Goal: Contribute content: Add original content to the website for others to see

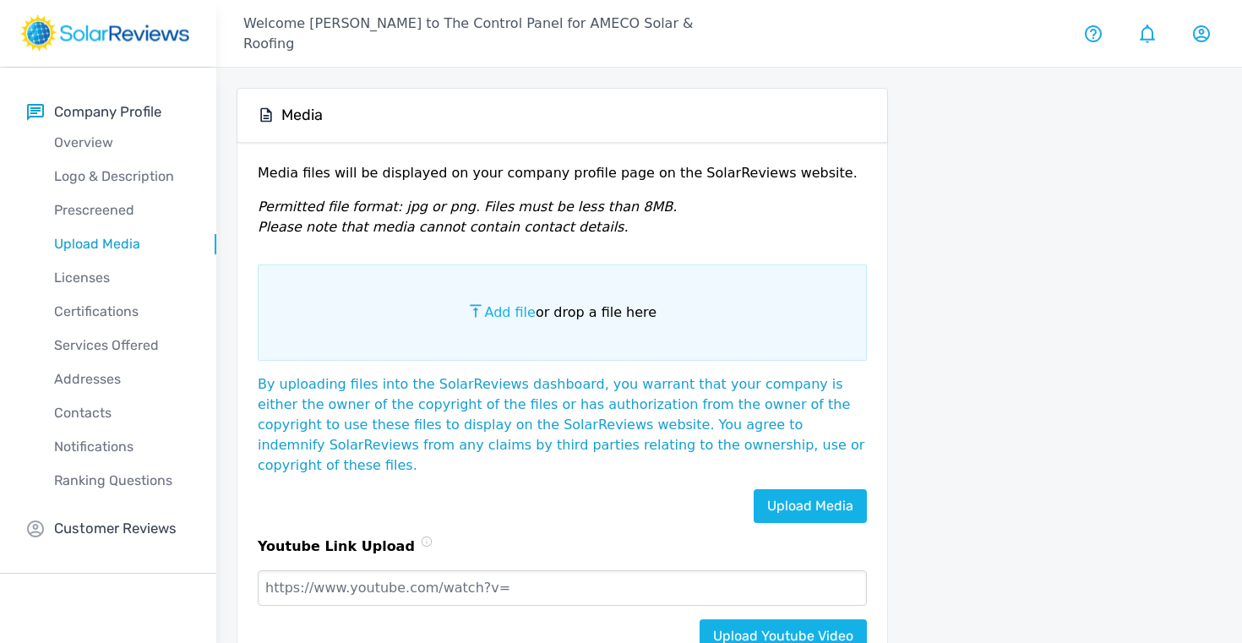
click at [506, 313] on span "Add file" at bounding box center [509, 312] width 51 height 16
click at [0, 0] on input "Add file or drop a file here" at bounding box center [0, 0] width 0 height 0
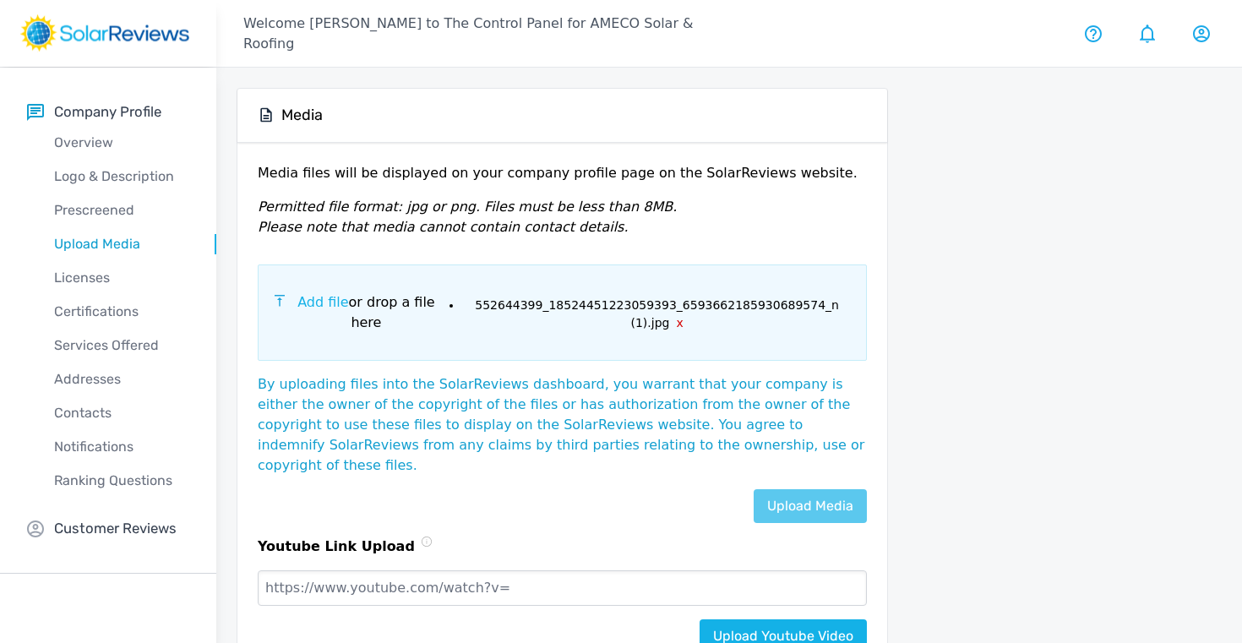
click at [813, 489] on link "Upload Media" at bounding box center [809, 506] width 113 height 34
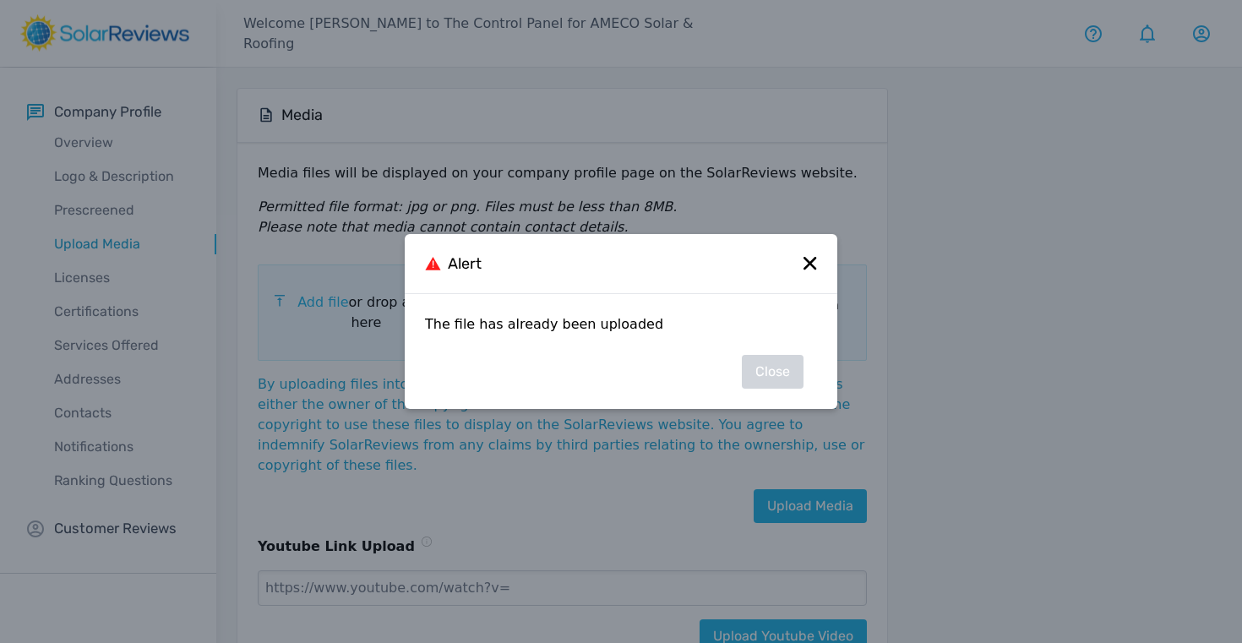
click at [811, 261] on icon at bounding box center [809, 263] width 13 height 13
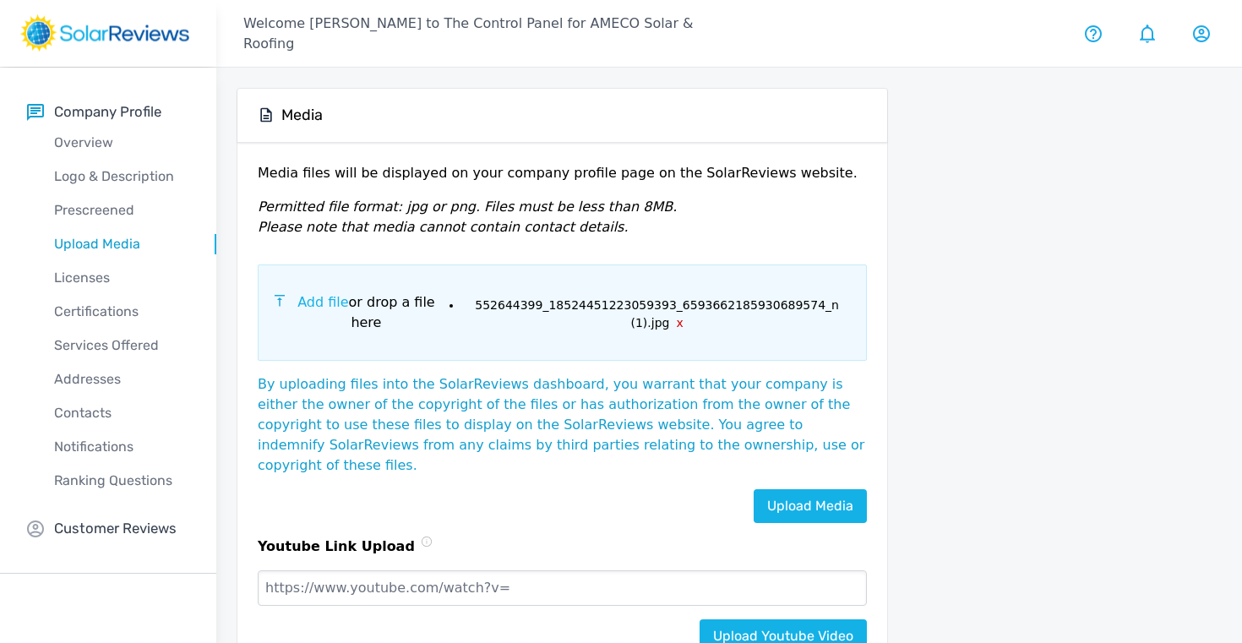
click at [331, 306] on span "Add file" at bounding box center [322, 302] width 51 height 16
click at [0, 0] on input "Add file or drop a file here" at bounding box center [0, 0] width 0 height 0
click at [795, 489] on link "Upload Media" at bounding box center [809, 506] width 113 height 34
